Goal: Task Accomplishment & Management: Complete application form

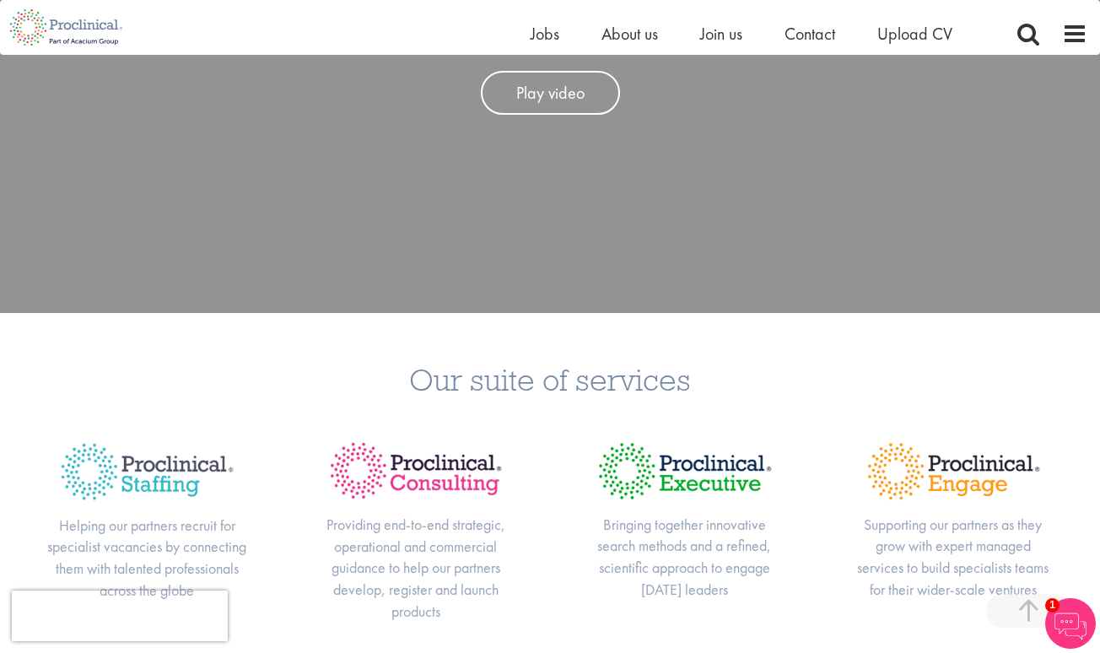
scroll to position [387, 0]
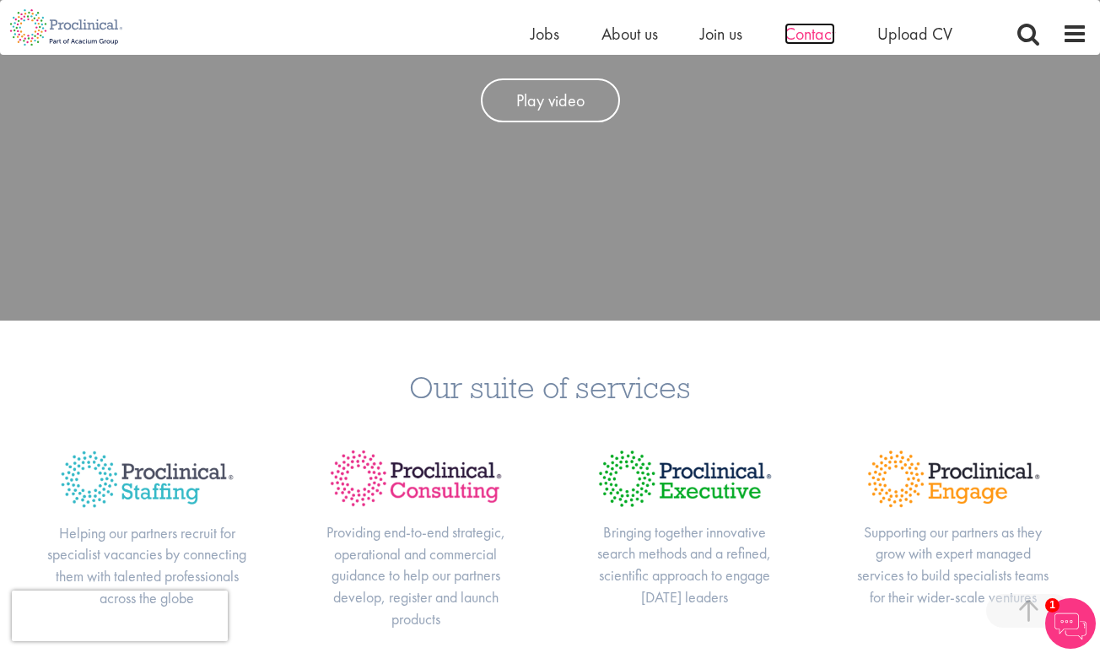
click at [808, 34] on span "Contact" at bounding box center [809, 34] width 51 height 22
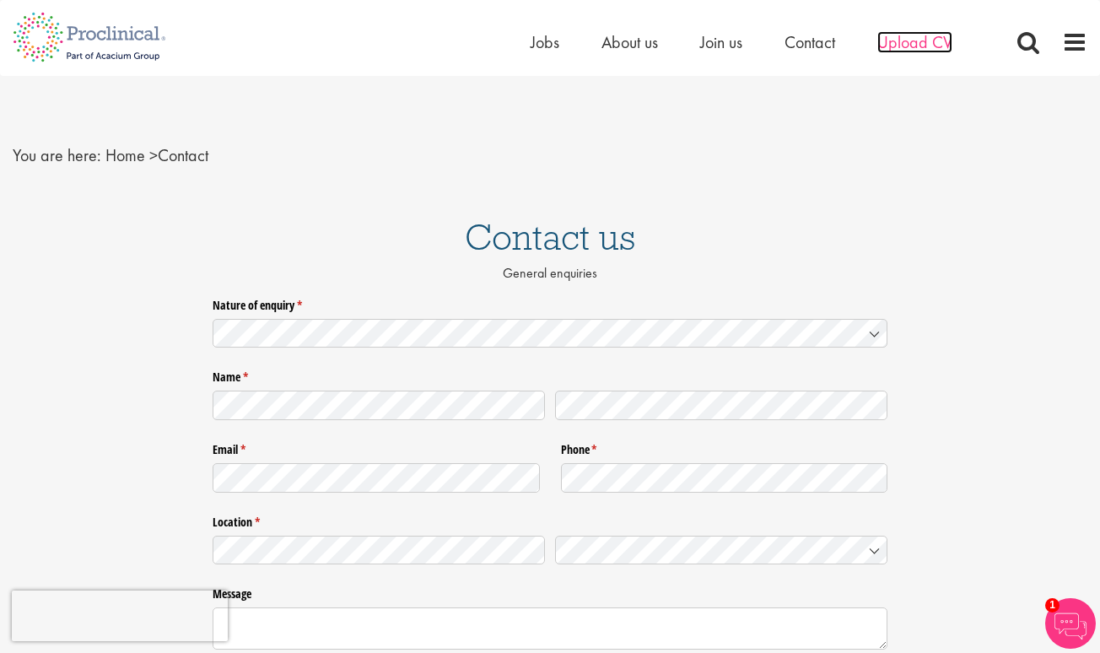
click at [902, 44] on span "Upload CV" at bounding box center [914, 42] width 75 height 22
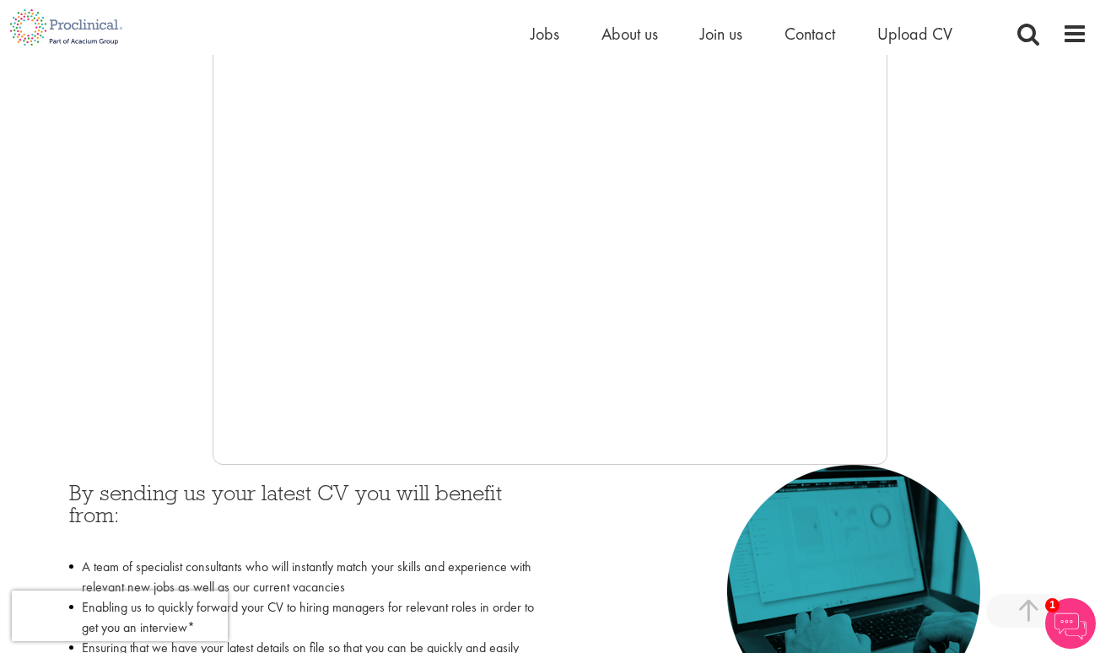
scroll to position [370, 0]
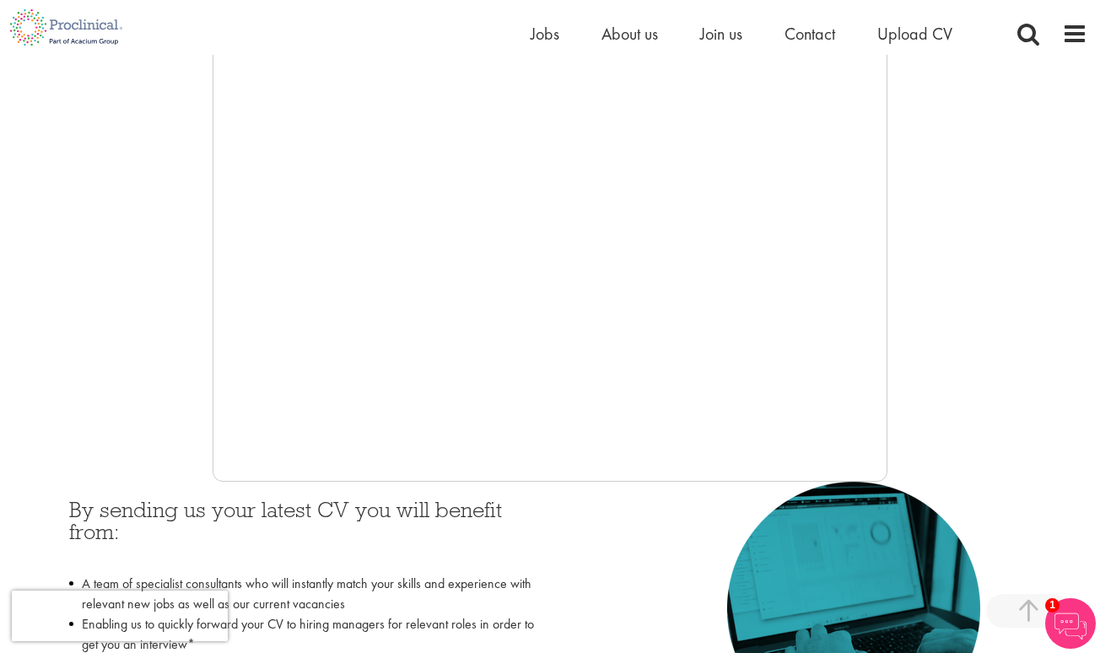
click at [209, 246] on div at bounding box center [550, 229] width 1075 height 506
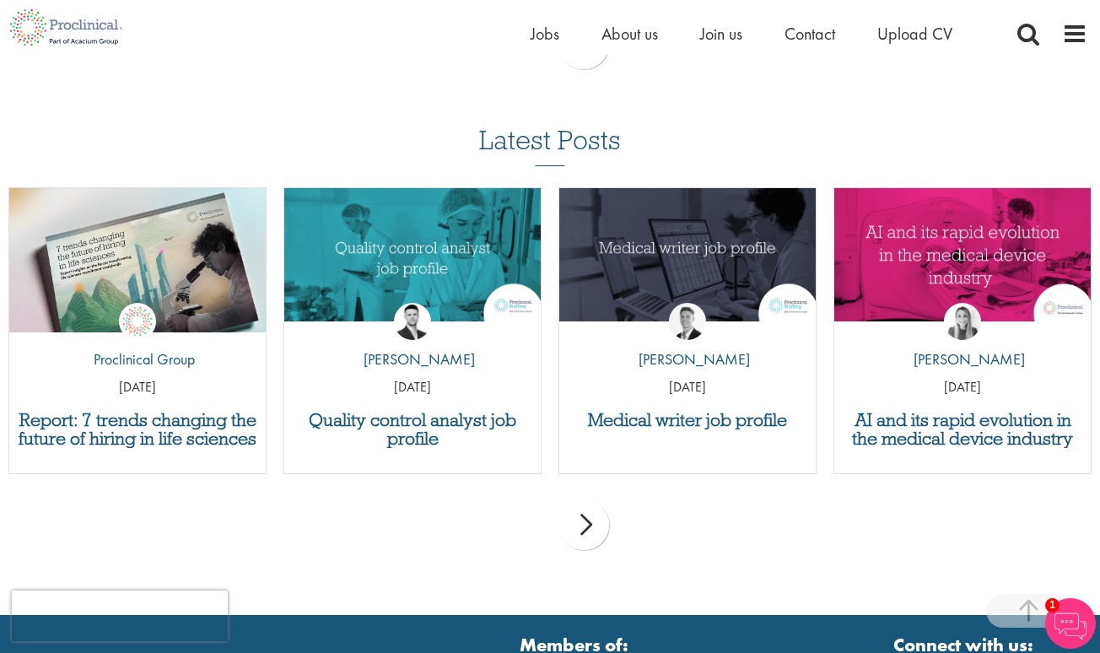
scroll to position [1587, 0]
